Goal: Task Accomplishment & Management: Manage account settings

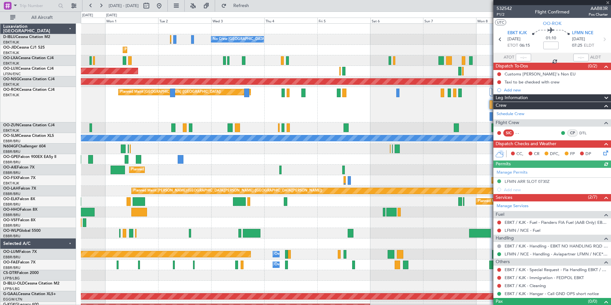
click at [371, 189] on div "No Crew [GEOGRAPHIC_DATA] ([GEOGRAPHIC_DATA] National) No Crew [GEOGRAPHIC_DATA…" at bounding box center [345, 247] width 529 height 446
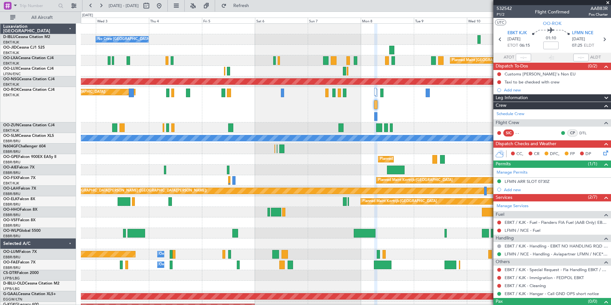
click at [0, 180] on div "No Crew [GEOGRAPHIC_DATA] ([GEOGRAPHIC_DATA] National) No Crew [GEOGRAPHIC_DATA…" at bounding box center [305, 157] width 611 height 293
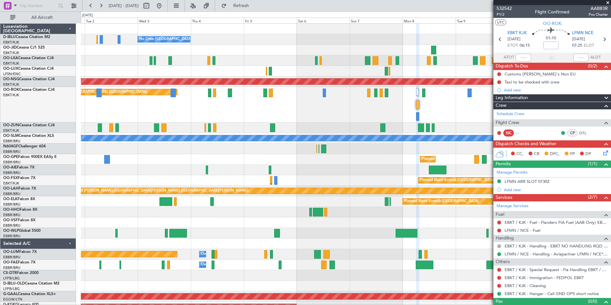
click at [294, 236] on div "No Crew [GEOGRAPHIC_DATA] ([GEOGRAPHIC_DATA] National) No Crew [GEOGRAPHIC_DATA…" at bounding box center [345, 247] width 529 height 446
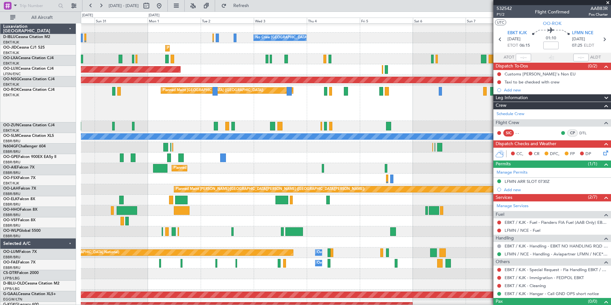
scroll to position [2, 0]
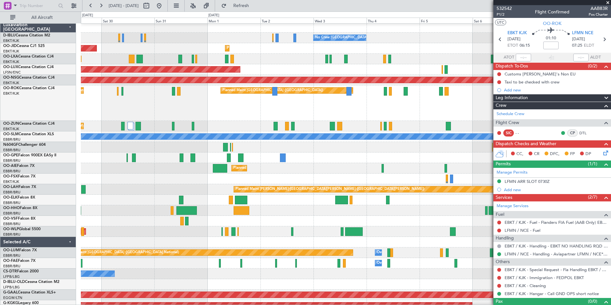
click at [456, 163] on div "Planned Maint [GEOGRAPHIC_DATA] ([GEOGRAPHIC_DATA])" at bounding box center [345, 168] width 529 height 11
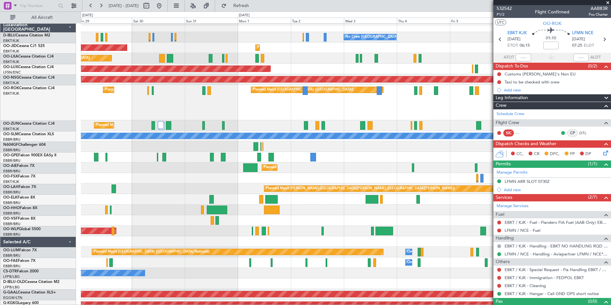
scroll to position [2, 0]
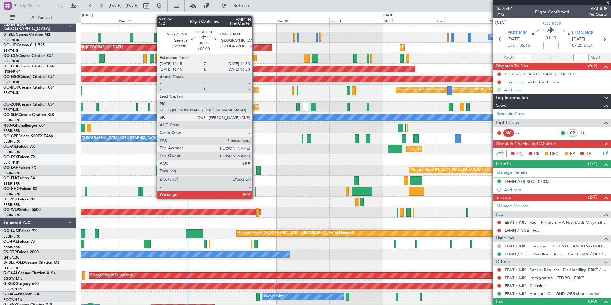
click at [255, 192] on div at bounding box center [255, 191] width 2 height 9
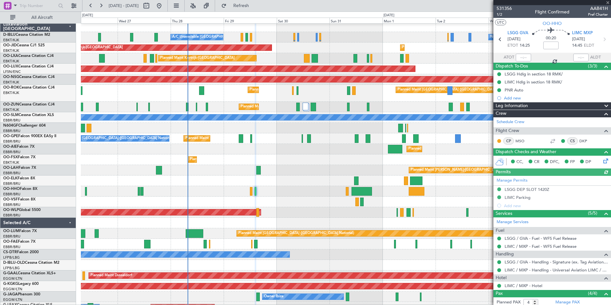
scroll to position [60, 0]
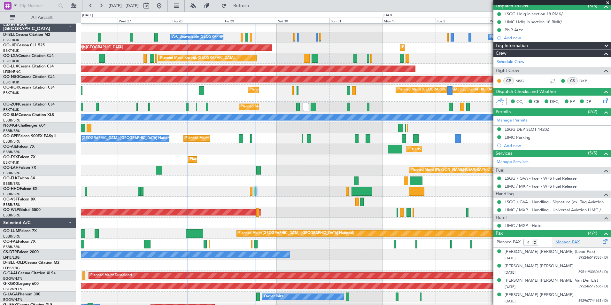
click at [565, 240] on link "Manage PAX" at bounding box center [567, 242] width 24 height 6
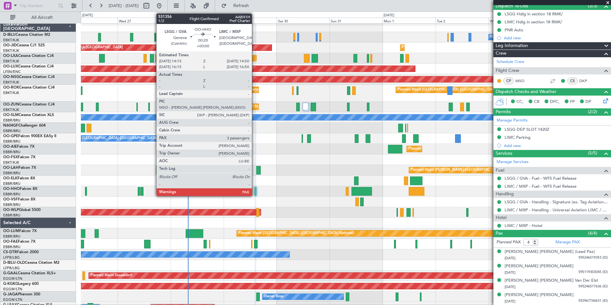
click at [254, 187] on div at bounding box center [255, 191] width 2 height 9
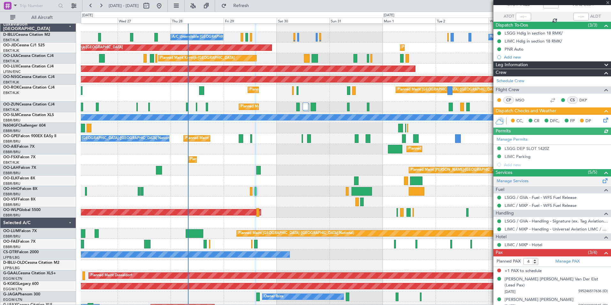
scroll to position [54, 0]
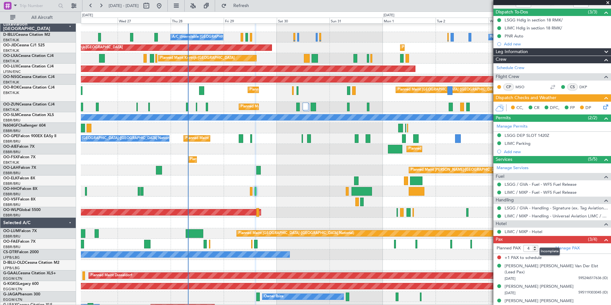
click at [535, 249] on mat-tooltip-component "Incomplete" at bounding box center [549, 251] width 29 height 17
type input "3"
click at [534, 249] on input "3" at bounding box center [530, 248] width 15 height 7
click at [602, 240] on span at bounding box center [606, 240] width 8 height 8
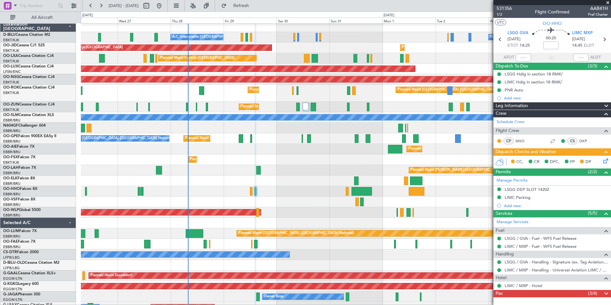
scroll to position [0, 0]
click at [606, 293] on span at bounding box center [606, 294] width 8 height 8
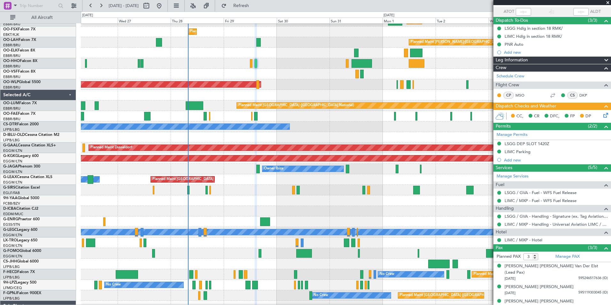
scroll to position [168, 0]
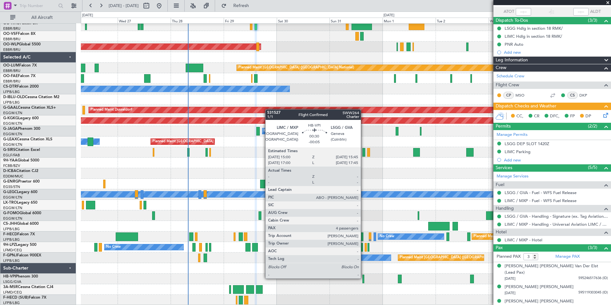
click at [363, 277] on div at bounding box center [363, 278] width 2 height 9
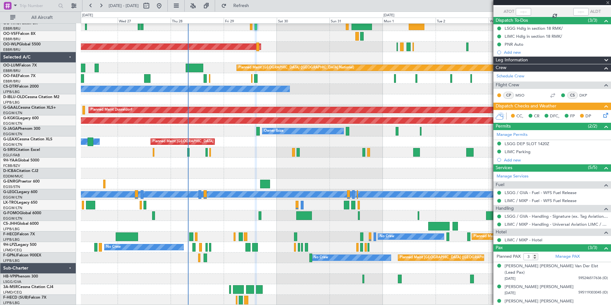
type input "-00:05"
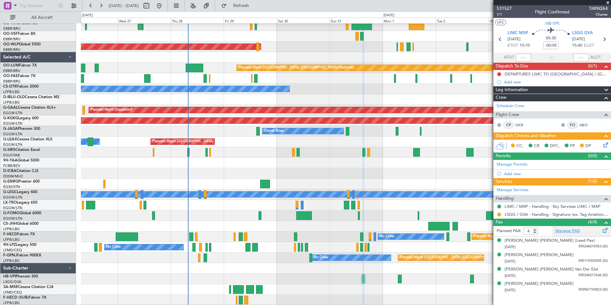
click at [568, 230] on link "Manage PAX" at bounding box center [567, 231] width 24 height 6
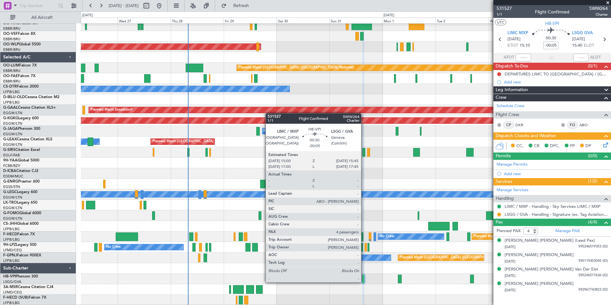
click at [364, 281] on div at bounding box center [363, 278] width 2 height 9
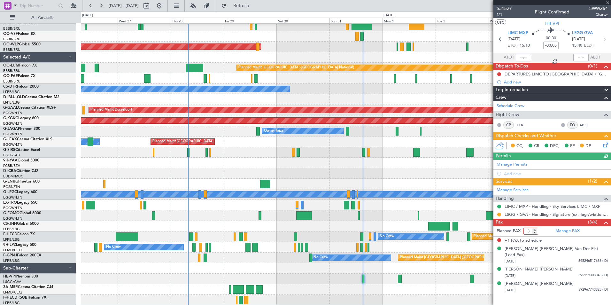
type input "3"
click at [535, 232] on input "3" at bounding box center [530, 230] width 15 height 7
click at [605, 221] on span at bounding box center [606, 222] width 8 height 8
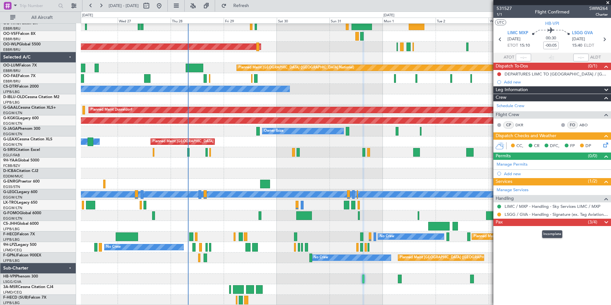
click at [605, 221] on span at bounding box center [606, 222] width 8 height 8
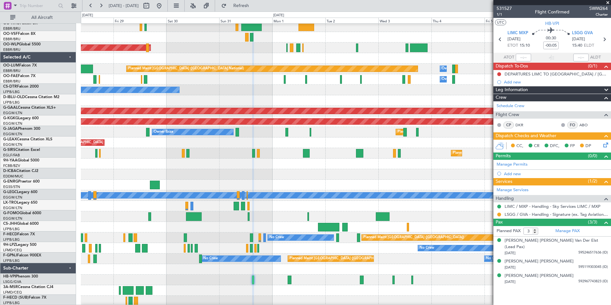
scroll to position [167, 0]
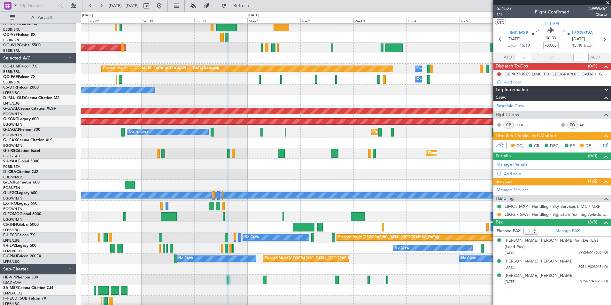
click at [302, 284] on div at bounding box center [345, 279] width 529 height 11
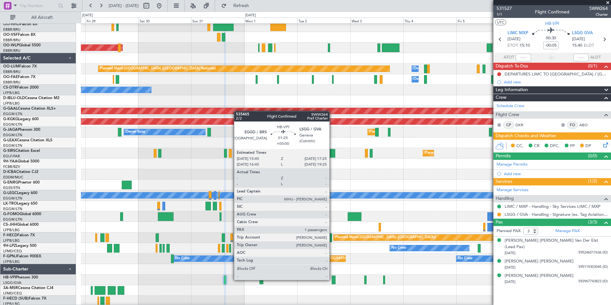
click at [333, 279] on div at bounding box center [333, 279] width 4 height 9
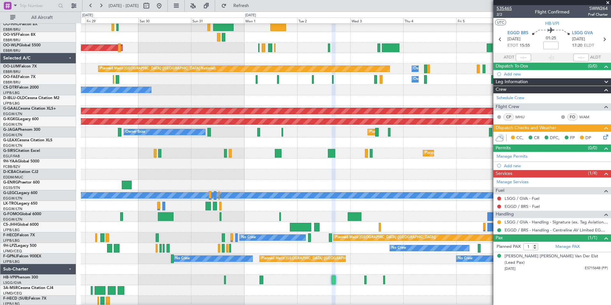
click at [502, 7] on span "535465" at bounding box center [503, 8] width 15 height 7
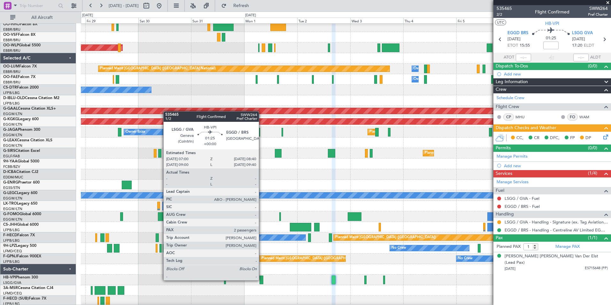
click at [262, 279] on div at bounding box center [261, 279] width 4 height 9
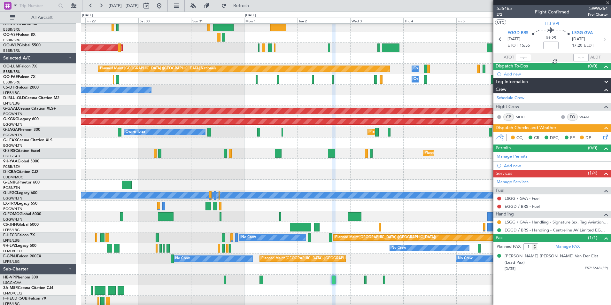
type input "2"
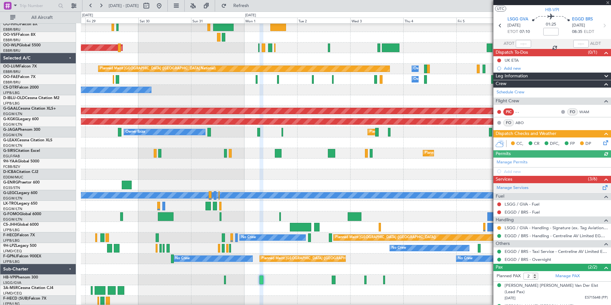
scroll to position [19, 0]
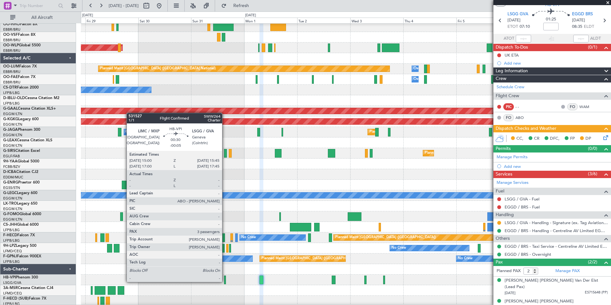
click at [225, 281] on div at bounding box center [225, 279] width 2 height 9
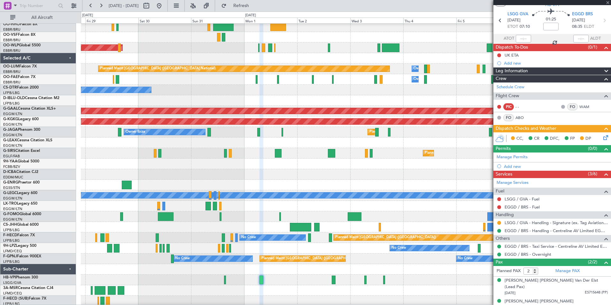
type input "-00:05"
type input "3"
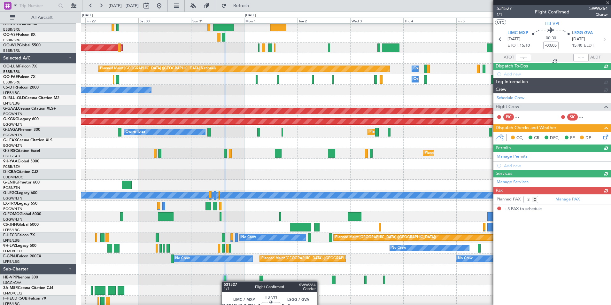
scroll to position [0, 0]
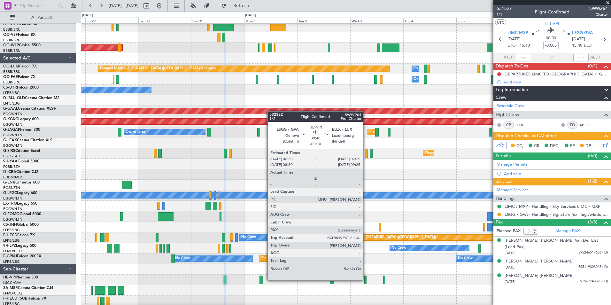
click at [366, 279] on div at bounding box center [365, 279] width 2 height 9
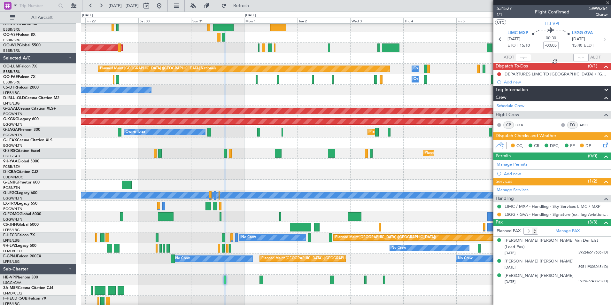
type input "-00:10"
type input "2"
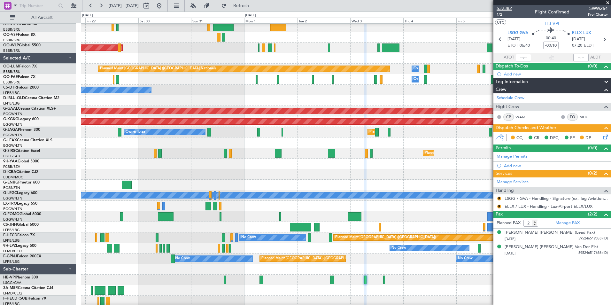
click at [510, 9] on span "532382" at bounding box center [503, 8] width 15 height 7
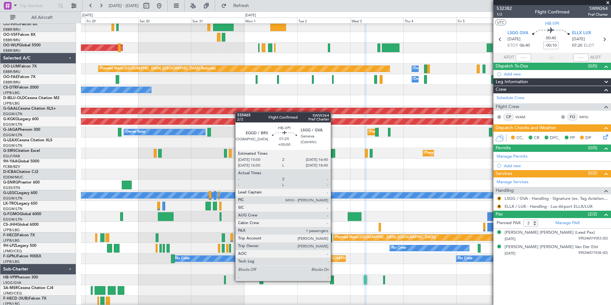
click at [333, 280] on div at bounding box center [332, 279] width 4 height 9
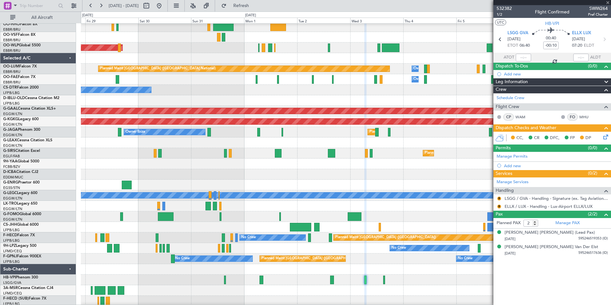
type input "1"
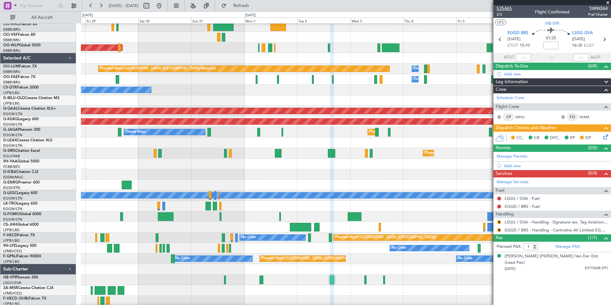
click at [510, 7] on span "535465" at bounding box center [503, 8] width 15 height 7
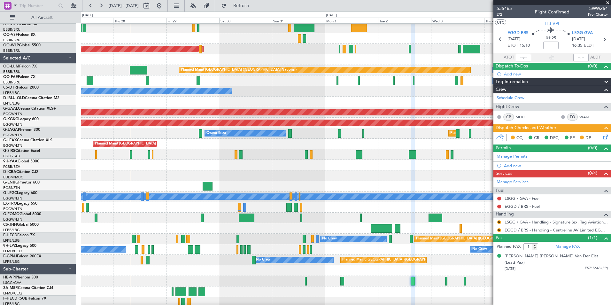
click at [353, 278] on div at bounding box center [345, 281] width 529 height 11
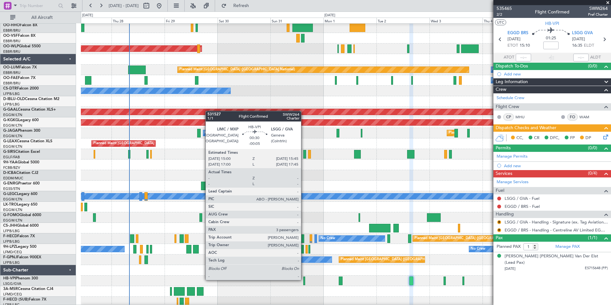
click at [304, 279] on div at bounding box center [304, 280] width 2 height 9
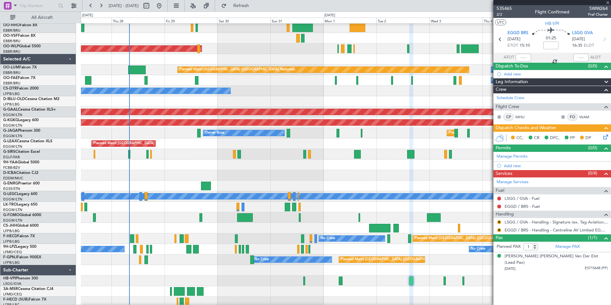
type input "-00:05"
type input "3"
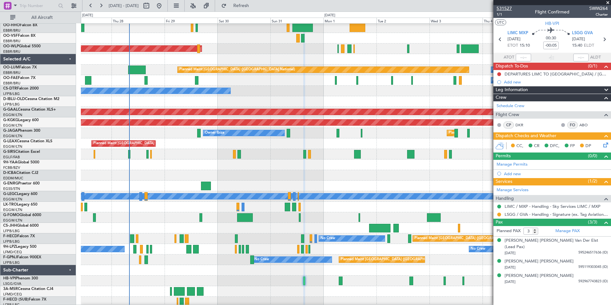
click at [501, 7] on span "531527" at bounding box center [503, 8] width 15 height 7
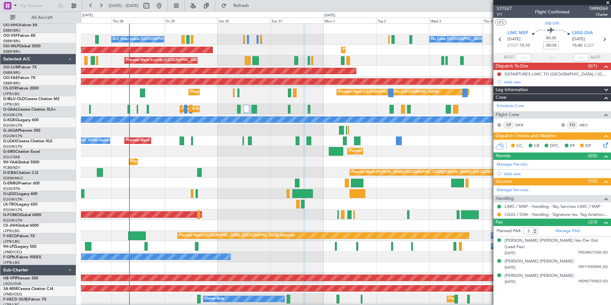
scroll to position [0, 0]
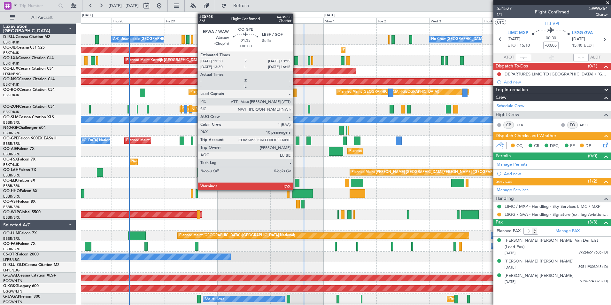
click at [296, 139] on div at bounding box center [297, 140] width 4 height 9
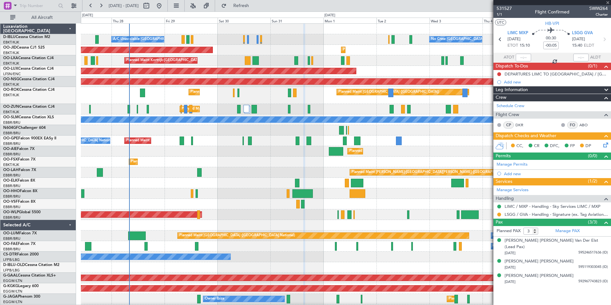
type input "13"
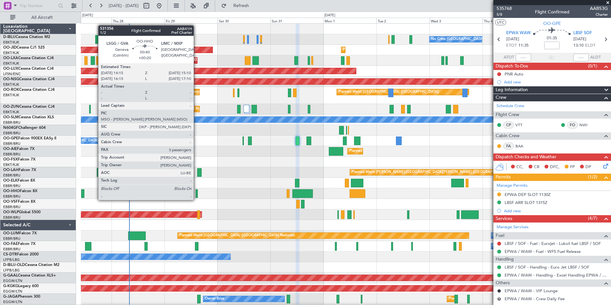
click at [196, 194] on div at bounding box center [196, 193] width 2 height 9
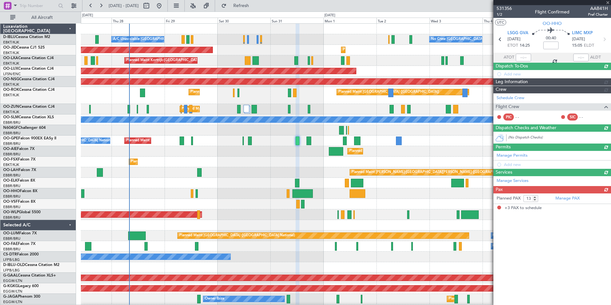
type input "+00:20"
type input "3"
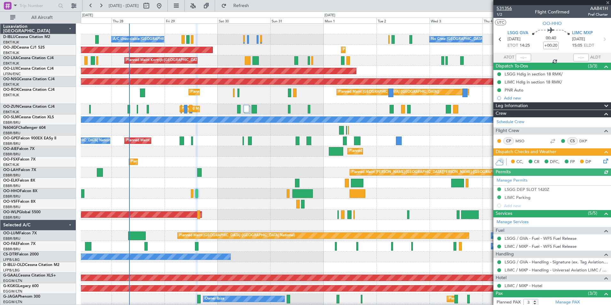
click at [504, 6] on span "531356" at bounding box center [503, 8] width 15 height 7
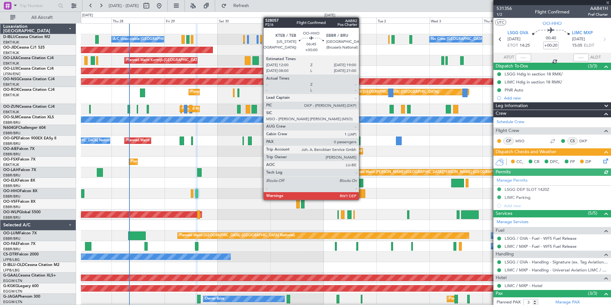
click at [361, 194] on div at bounding box center [357, 193] width 16 height 9
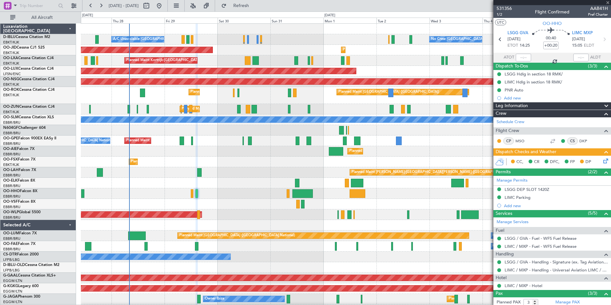
type input "0"
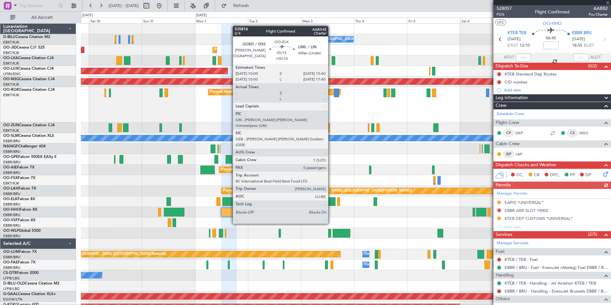
click at [331, 201] on div at bounding box center [329, 201] width 13 height 9
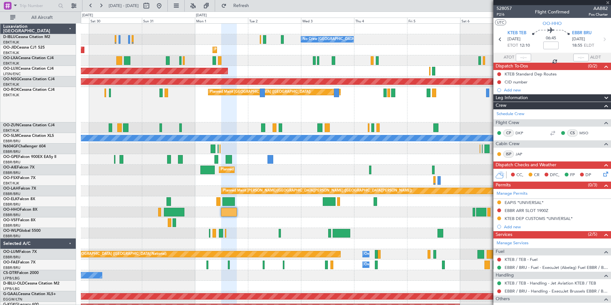
type input "+00:10"
type input "5"
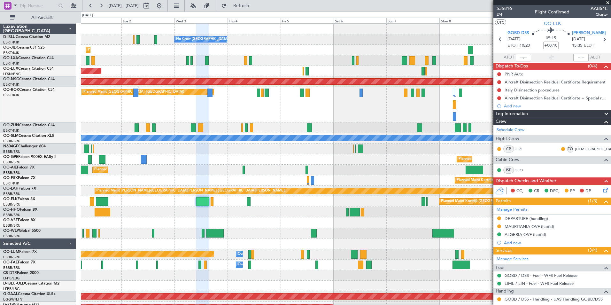
click at [293, 213] on div at bounding box center [345, 212] width 529 height 11
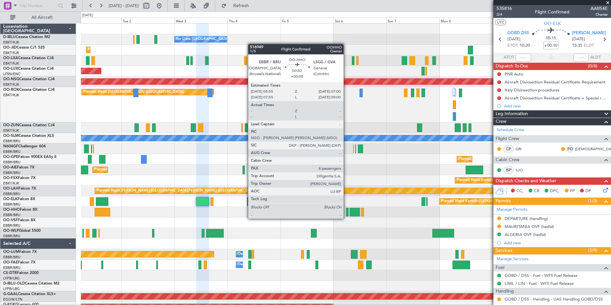
click at [346, 213] on div at bounding box center [347, 212] width 3 height 9
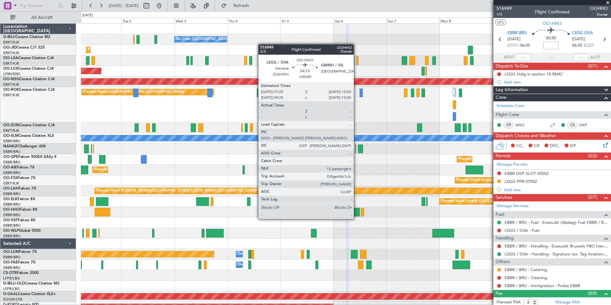
click at [356, 212] on div at bounding box center [354, 212] width 10 height 9
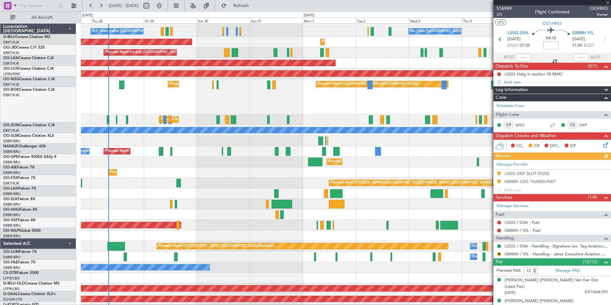
scroll to position [8, 0]
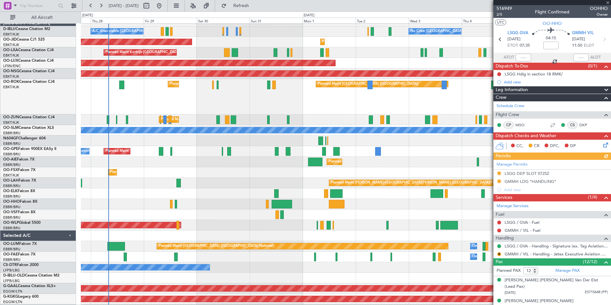
click at [495, 202] on fb-app "[DATE] - [DATE] Refresh Quick Links All Aircraft No Crew [GEOGRAPHIC_DATA] (Bru…" at bounding box center [305, 155] width 611 height 300
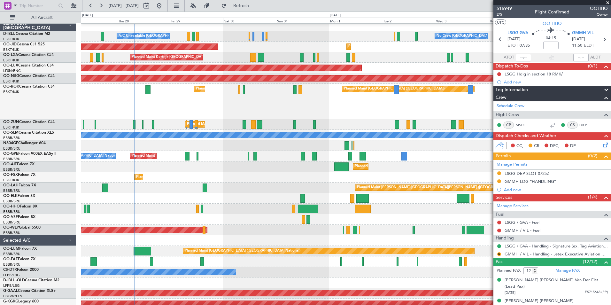
click at [228, 166] on div "Planned Maint [GEOGRAPHIC_DATA] ([GEOGRAPHIC_DATA])" at bounding box center [345, 166] width 529 height 11
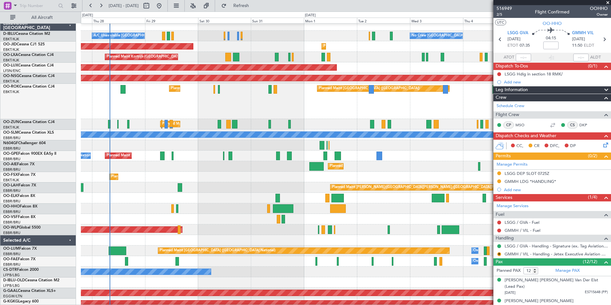
scroll to position [4, 0]
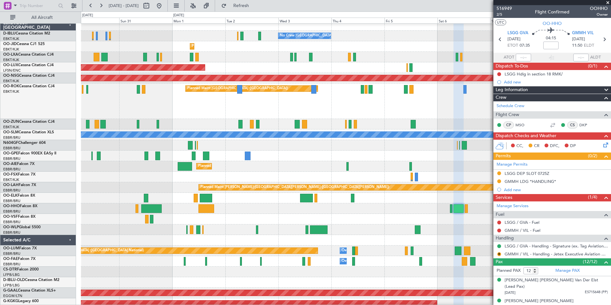
click at [246, 161] on div "Planned Maint [GEOGRAPHIC_DATA] ([GEOGRAPHIC_DATA] National) Planned Maint [GEO…" at bounding box center [345, 155] width 529 height 11
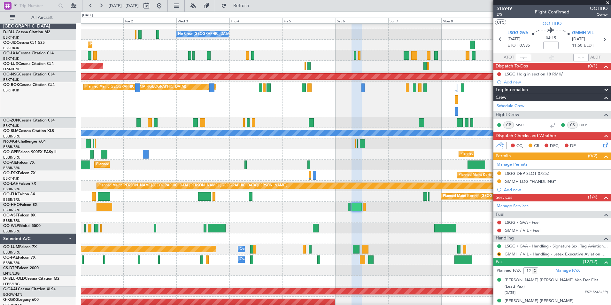
scroll to position [6, 0]
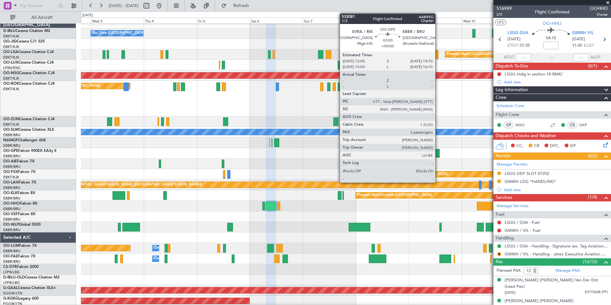
click at [438, 153] on div at bounding box center [437, 153] width 5 height 9
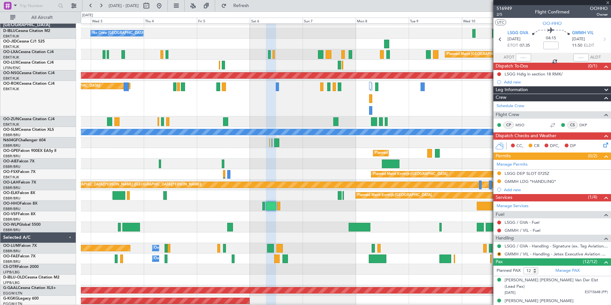
type input "2"
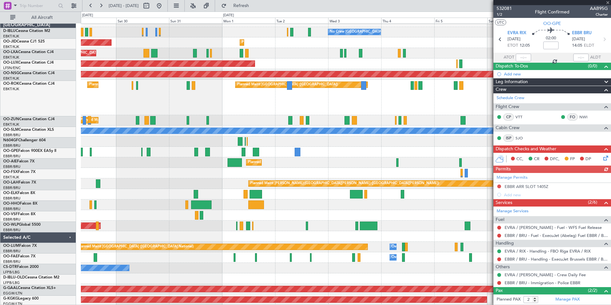
scroll to position [7, 0]
click at [503, 191] on fb-app "[DATE] - [DATE] Refresh Quick Links All Aircraft No Crew [GEOGRAPHIC_DATA] (Bru…" at bounding box center [305, 155] width 611 height 300
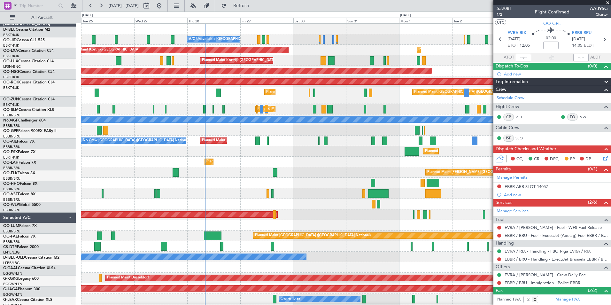
scroll to position [0, 0]
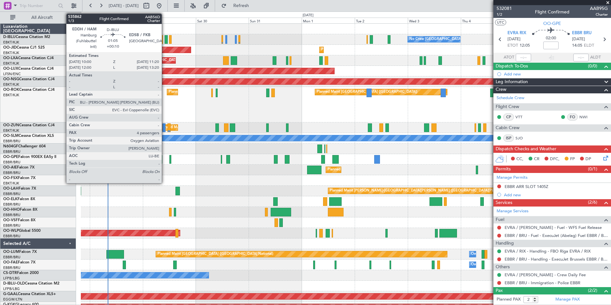
click at [164, 42] on div at bounding box center [165, 39] width 3 height 9
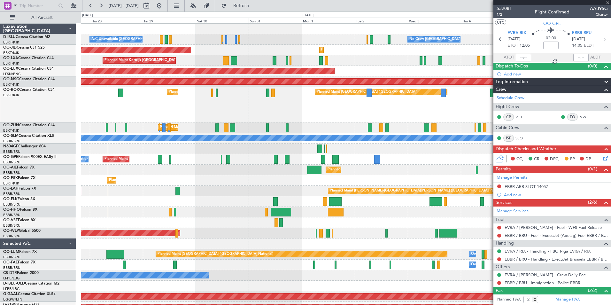
type input "+00:10"
type input "4"
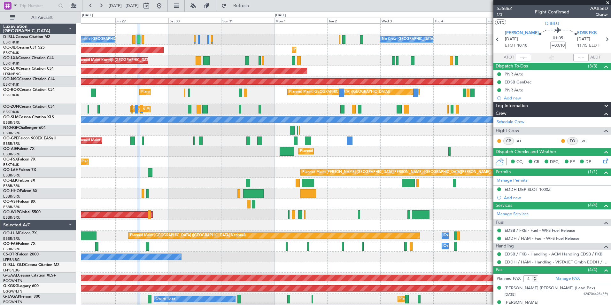
click at [353, 167] on div "A/C Unavailable [GEOGRAPHIC_DATA]-[GEOGRAPHIC_DATA] No Crew [GEOGRAPHIC_DATA] (…" at bounding box center [345, 248] width 529 height 449
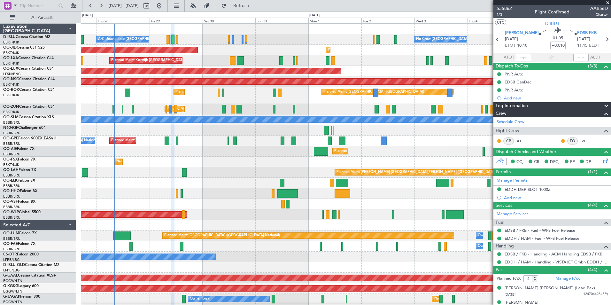
click at [305, 217] on div "Planned Maint [GEOGRAPHIC_DATA] ([GEOGRAPHIC_DATA])" at bounding box center [345, 214] width 529 height 11
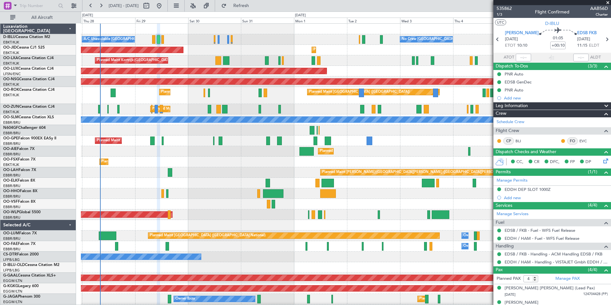
click at [277, 51] on div "AOG Maint Kortrijk-[GEOGRAPHIC_DATA] Planned Maint [GEOGRAPHIC_DATA]-[GEOGRAPHI…" at bounding box center [345, 50] width 529 height 11
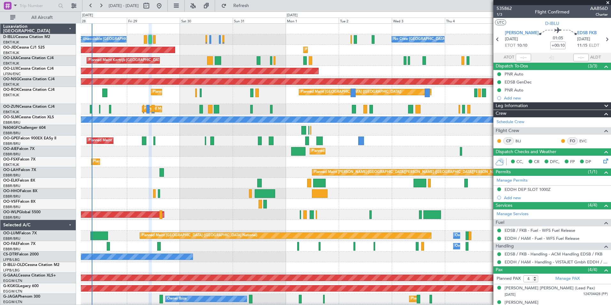
click at [233, 174] on div "Planned Maint [PERSON_NAME]-[GEOGRAPHIC_DATA][PERSON_NAME] ([GEOGRAPHIC_DATA][P…" at bounding box center [345, 172] width 529 height 11
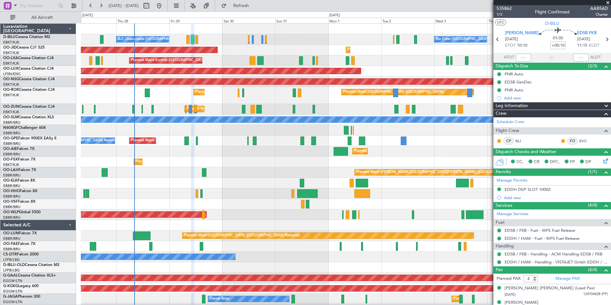
click at [247, 164] on div "Planned Maint Kortrijk-[GEOGRAPHIC_DATA] Planned Maint [GEOGRAPHIC_DATA]-[GEOGR…" at bounding box center [345, 161] width 529 height 11
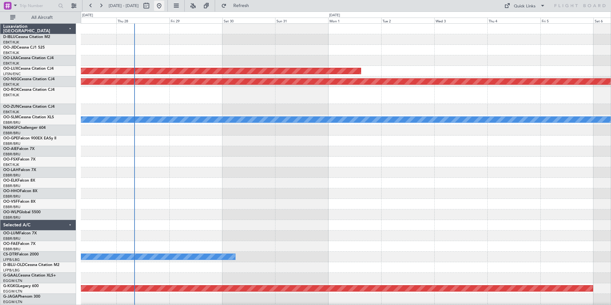
click at [164, 7] on button at bounding box center [159, 6] width 10 height 10
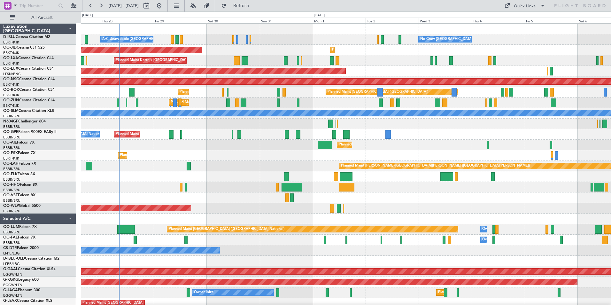
click at [198, 216] on div "A/C Unavailable [GEOGRAPHIC_DATA]-[GEOGRAPHIC_DATA] No Crew [GEOGRAPHIC_DATA] (…" at bounding box center [345, 245] width 529 height 443
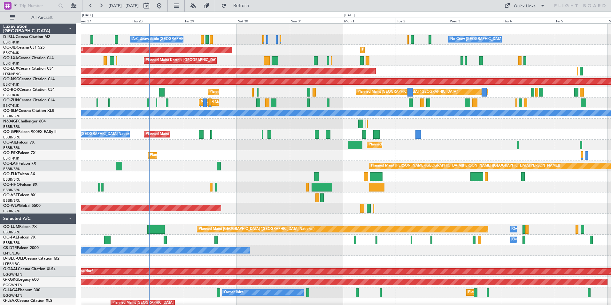
click at [299, 236] on div "A/C Unavailable [GEOGRAPHIC_DATA]-[GEOGRAPHIC_DATA] No Crew [GEOGRAPHIC_DATA] (…" at bounding box center [345, 245] width 529 height 443
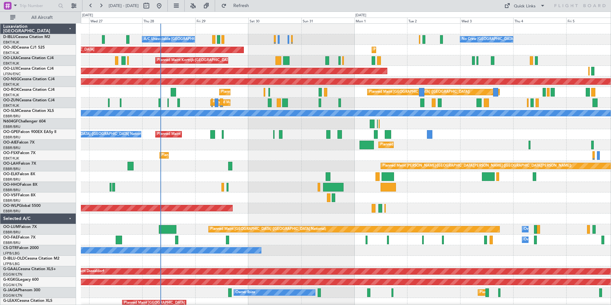
click at [272, 163] on div "Planned Maint [PERSON_NAME]-[GEOGRAPHIC_DATA][PERSON_NAME] ([GEOGRAPHIC_DATA][P…" at bounding box center [345, 166] width 529 height 11
click at [531, 5] on div "Quick Links" at bounding box center [524, 6] width 22 height 6
click at [530, 21] on button "Trip Builder" at bounding box center [525, 20] width 48 height 15
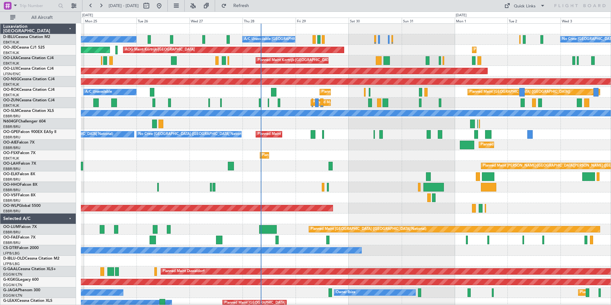
click at [311, 173] on div "A/C Unavailable Kortrijk-Wevelgem No Crew Brussels (Brussels National) No Crew …" at bounding box center [345, 245] width 529 height 443
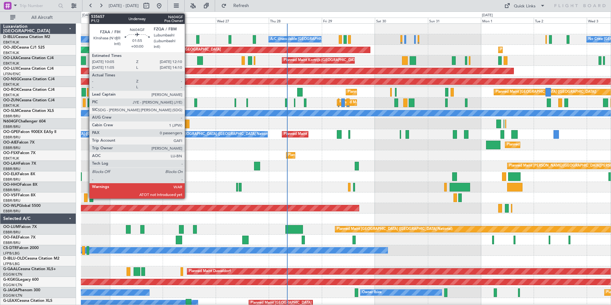
click at [187, 122] on div at bounding box center [187, 123] width 5 height 9
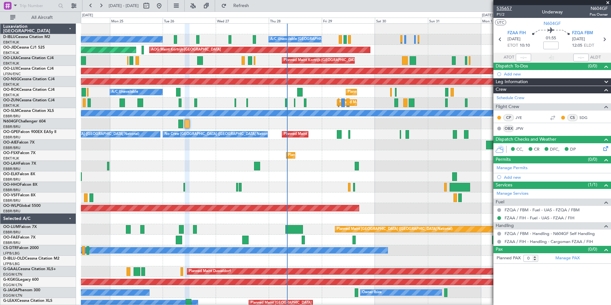
click at [509, 6] on span "535657" at bounding box center [503, 8] width 15 height 7
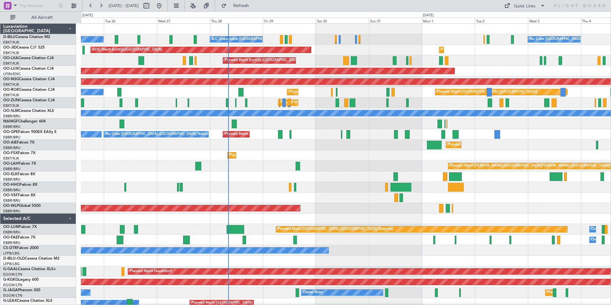
click at [382, 191] on div "No Crew Kortrijk-Wevelgem A/C Unavailable Kortrijk-Wevelgem No Crew Brussels (B…" at bounding box center [345, 245] width 529 height 443
click at [271, 238] on div "No Crew Kortrijk-Wevelgem A/C Unavailable Kortrijk-Wevelgem No Crew Brussels (B…" at bounding box center [345, 245] width 529 height 443
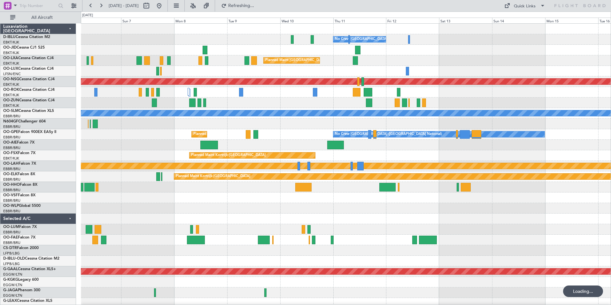
click at [409, 246] on div "No Crew Brussels (Brussels National) No Crew Brussels (Brussels National) Plann…" at bounding box center [345, 234] width 529 height 421
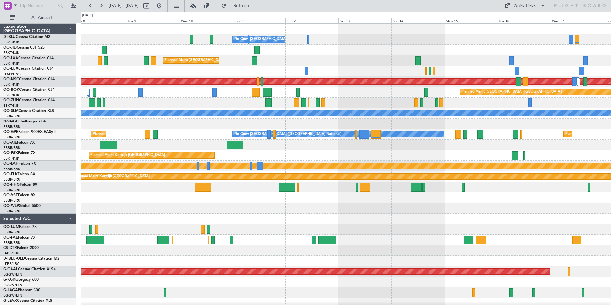
click at [456, 235] on div "No Crew Brussels (Brussels National) Planned Maint Brussels (Brussels National)…" at bounding box center [345, 234] width 529 height 421
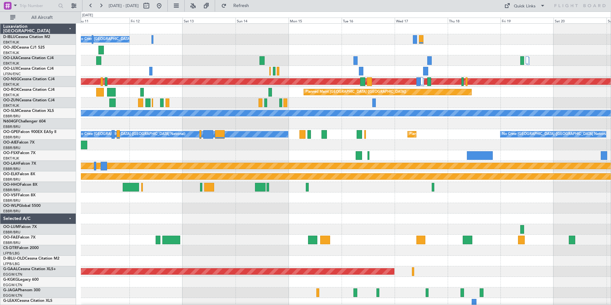
click at [396, 206] on div "No Crew Brussels (Brussels National) Planned Maint Brussels (Brussels National)…" at bounding box center [345, 240] width 529 height 432
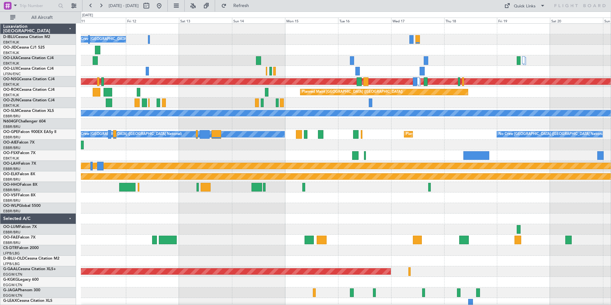
scroll to position [1, 0]
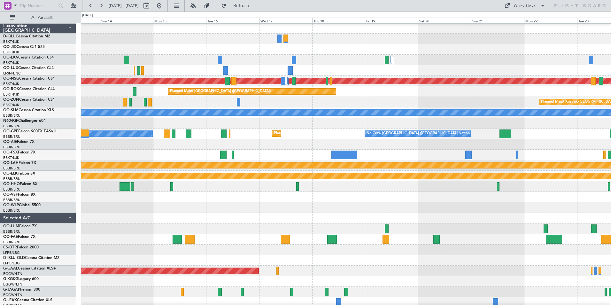
click at [366, 194] on div at bounding box center [345, 197] width 529 height 11
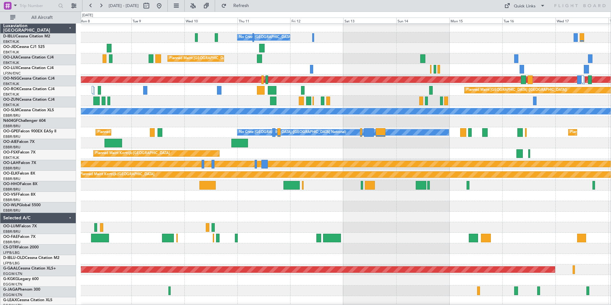
scroll to position [2, 0]
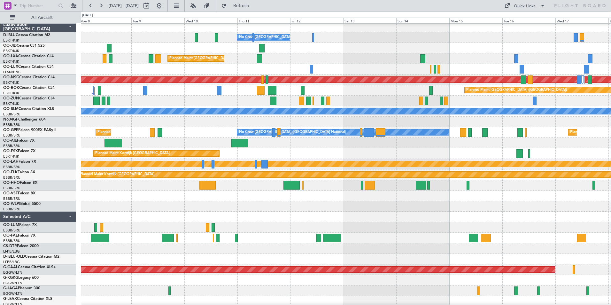
click at [531, 220] on div at bounding box center [345, 216] width 529 height 11
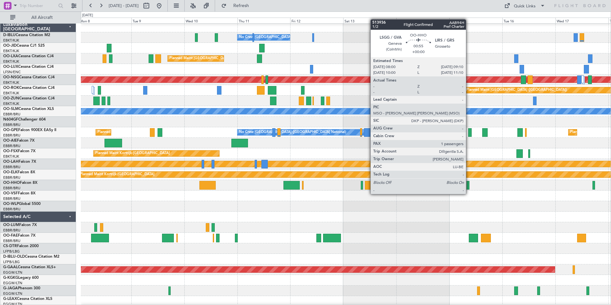
click at [468, 187] on div at bounding box center [467, 185] width 3 height 9
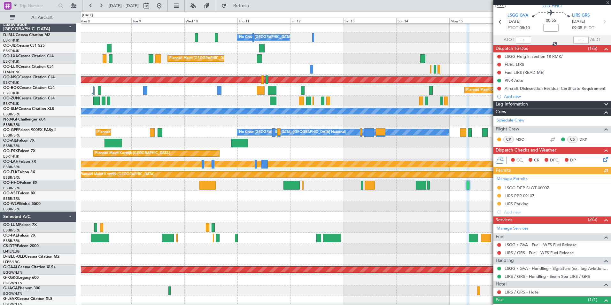
scroll to position [41, 0]
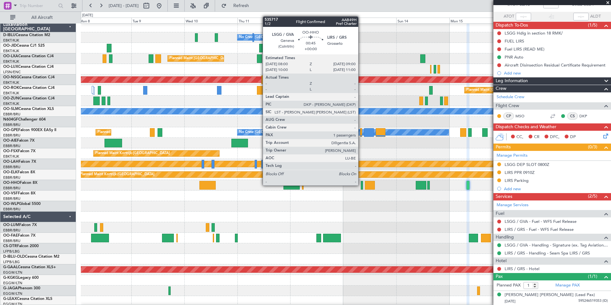
click at [361, 185] on div at bounding box center [362, 185] width 2 height 9
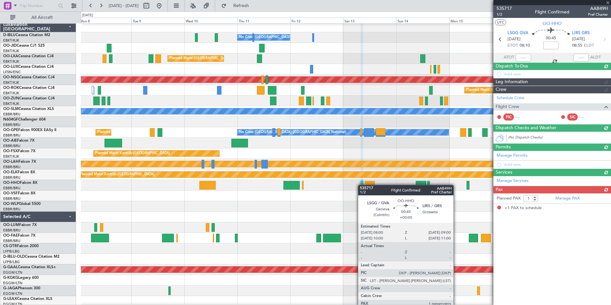
scroll to position [0, 0]
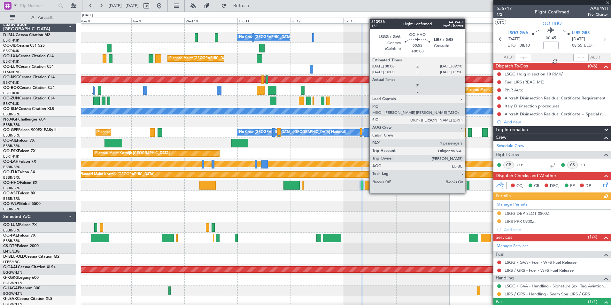
click at [467, 187] on div at bounding box center [467, 185] width 3 height 9
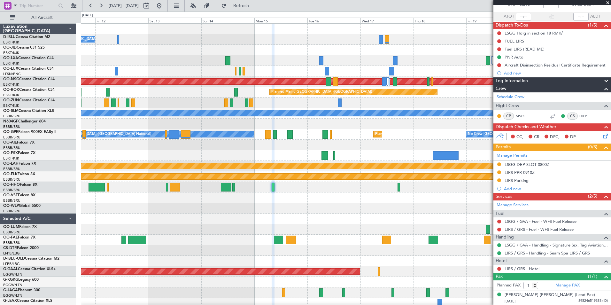
click at [216, 224] on div "No Crew Brussels (Brussels National) Planned Maint Brussels (Brussels National)…" at bounding box center [345, 234] width 529 height 421
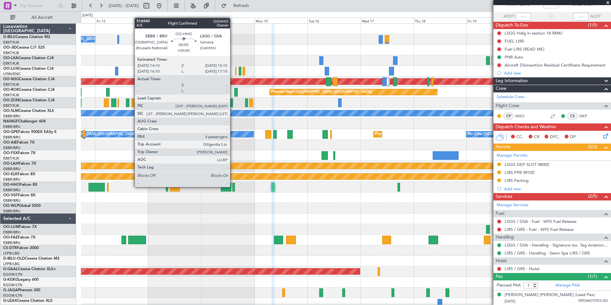
click at [233, 187] on div at bounding box center [233, 187] width 3 height 9
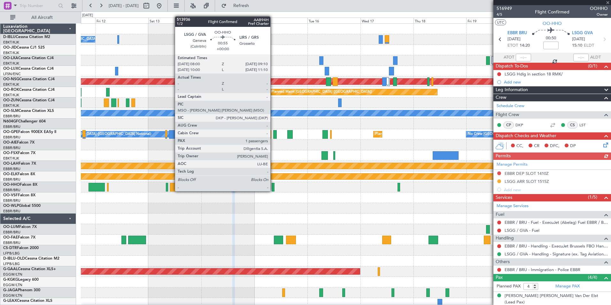
click at [273, 185] on div at bounding box center [272, 187] width 3 height 9
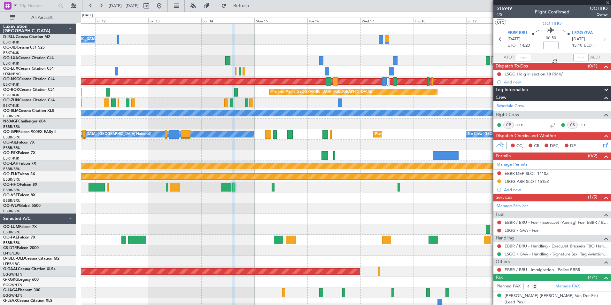
type input "1"
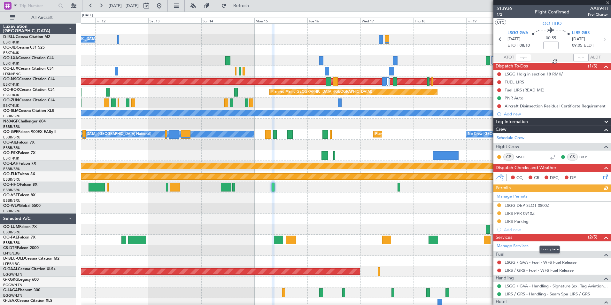
scroll to position [41, 0]
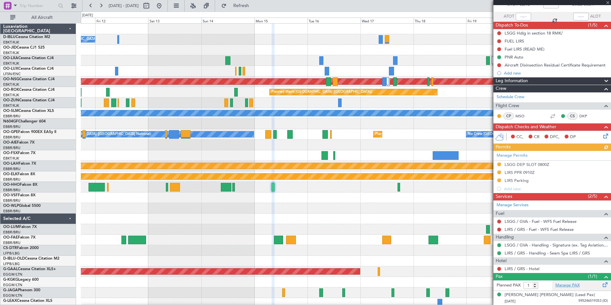
click at [572, 286] on link "Manage PAX" at bounding box center [567, 285] width 24 height 6
